Goal: Transaction & Acquisition: Purchase product/service

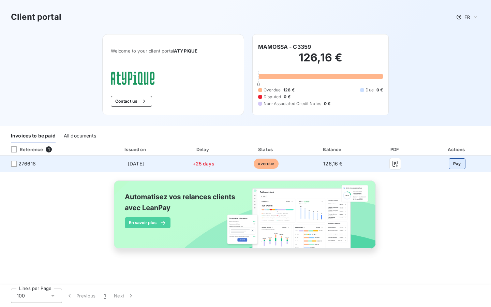
click at [458, 163] on button "Pay" at bounding box center [457, 163] width 17 height 11
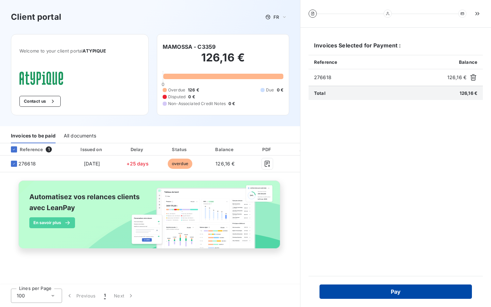
click at [403, 292] on button "Pay" at bounding box center [395, 291] width 152 height 14
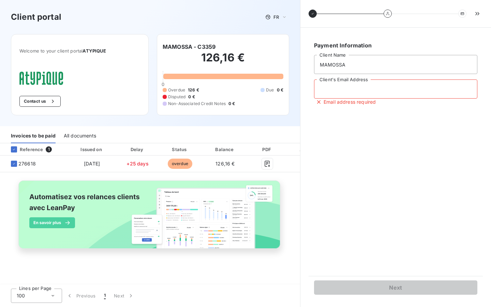
click at [350, 91] on input "Client's Email Address" at bounding box center [395, 88] width 163 height 19
type input "[EMAIL_ADDRESS][DOMAIN_NAME]"
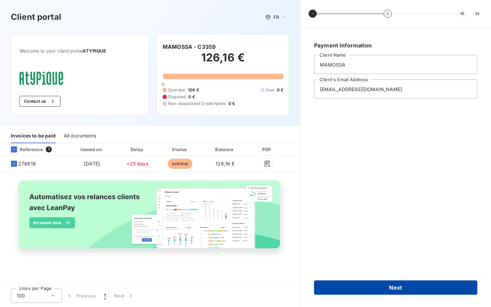
click at [370, 286] on button "Next" at bounding box center [395, 287] width 163 height 14
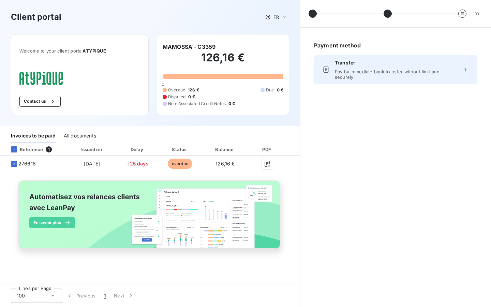
click at [386, 68] on div "Transfer Pay by immediate bank transfer without limit and securely" at bounding box center [396, 69] width 122 height 20
